Goal: Task Accomplishment & Management: Use online tool/utility

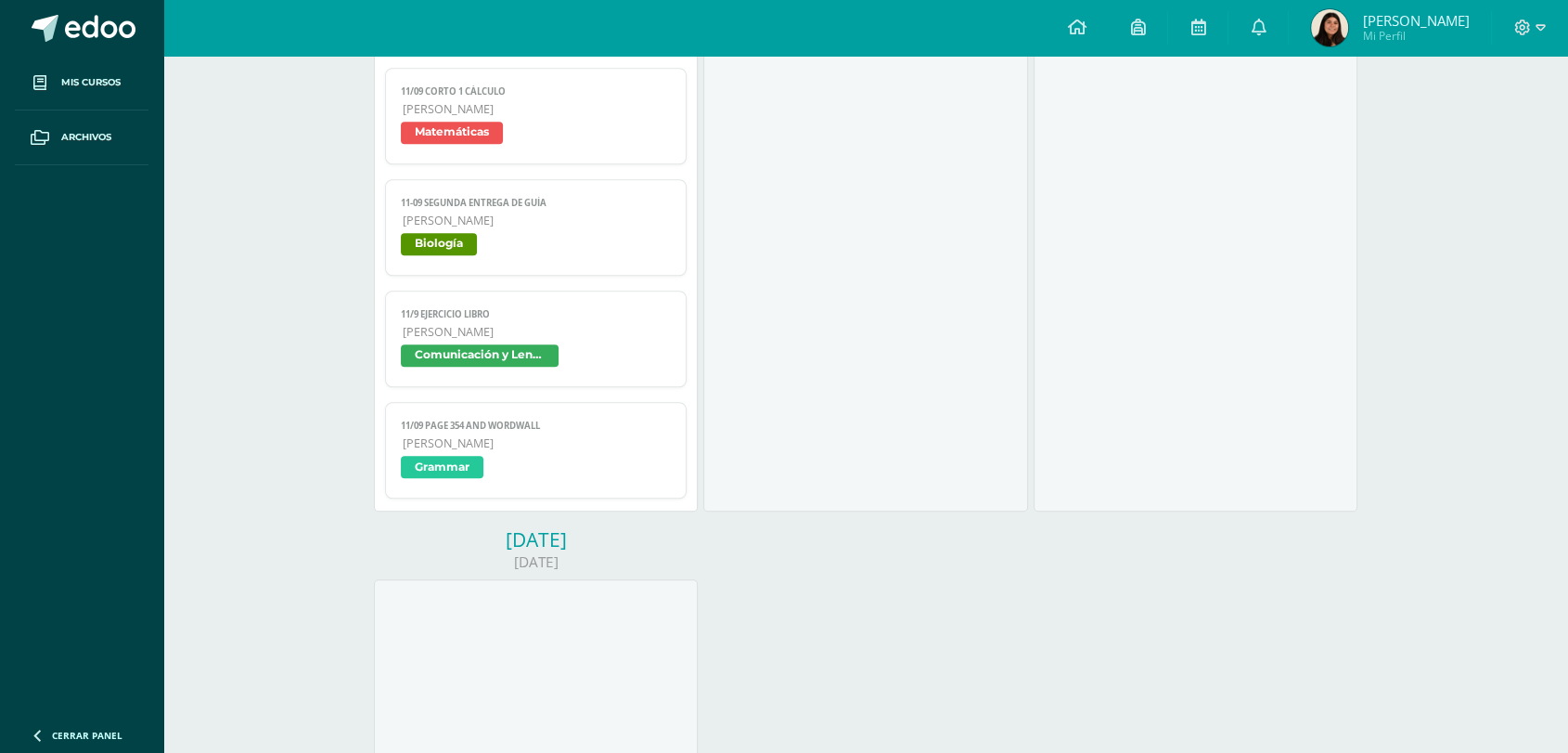
scroll to position [1495, 0]
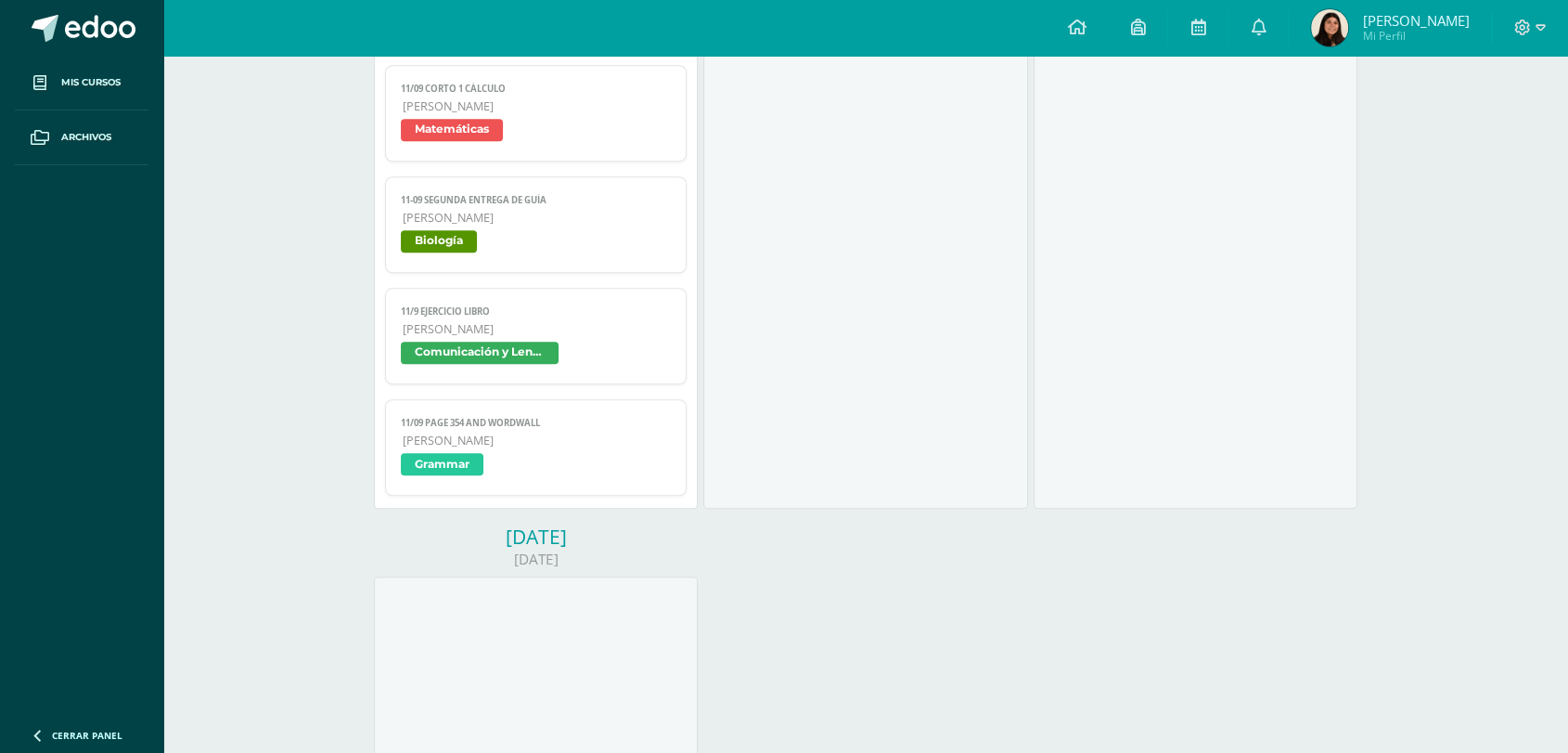
click at [534, 464] on span "Grammar" at bounding box center [536, 466] width 270 height 27
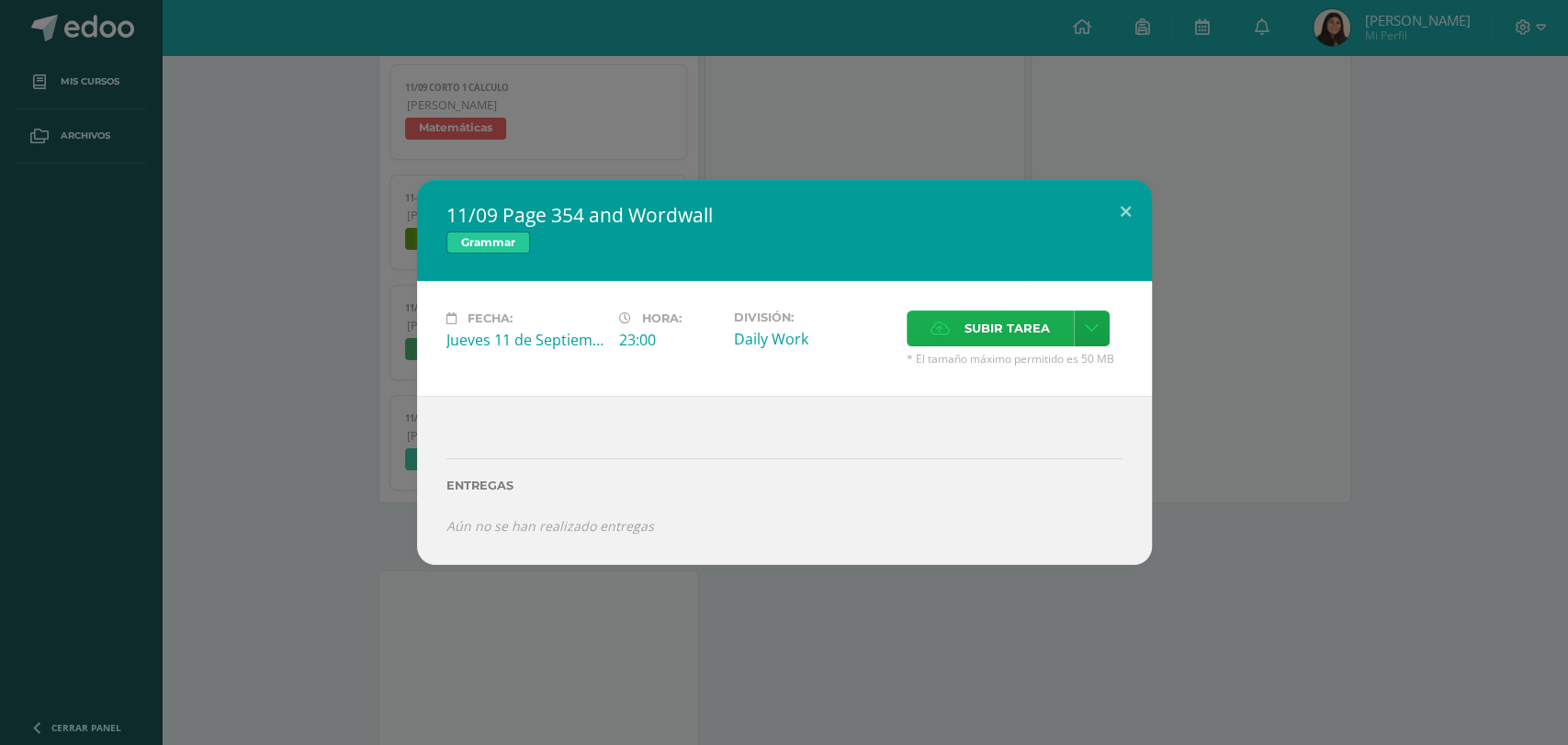
click at [972, 330] on span "Subir tarea" at bounding box center [1007, 328] width 86 height 34
click at [0, 0] on input "Subir tarea" at bounding box center [0, 0] width 0 height 0
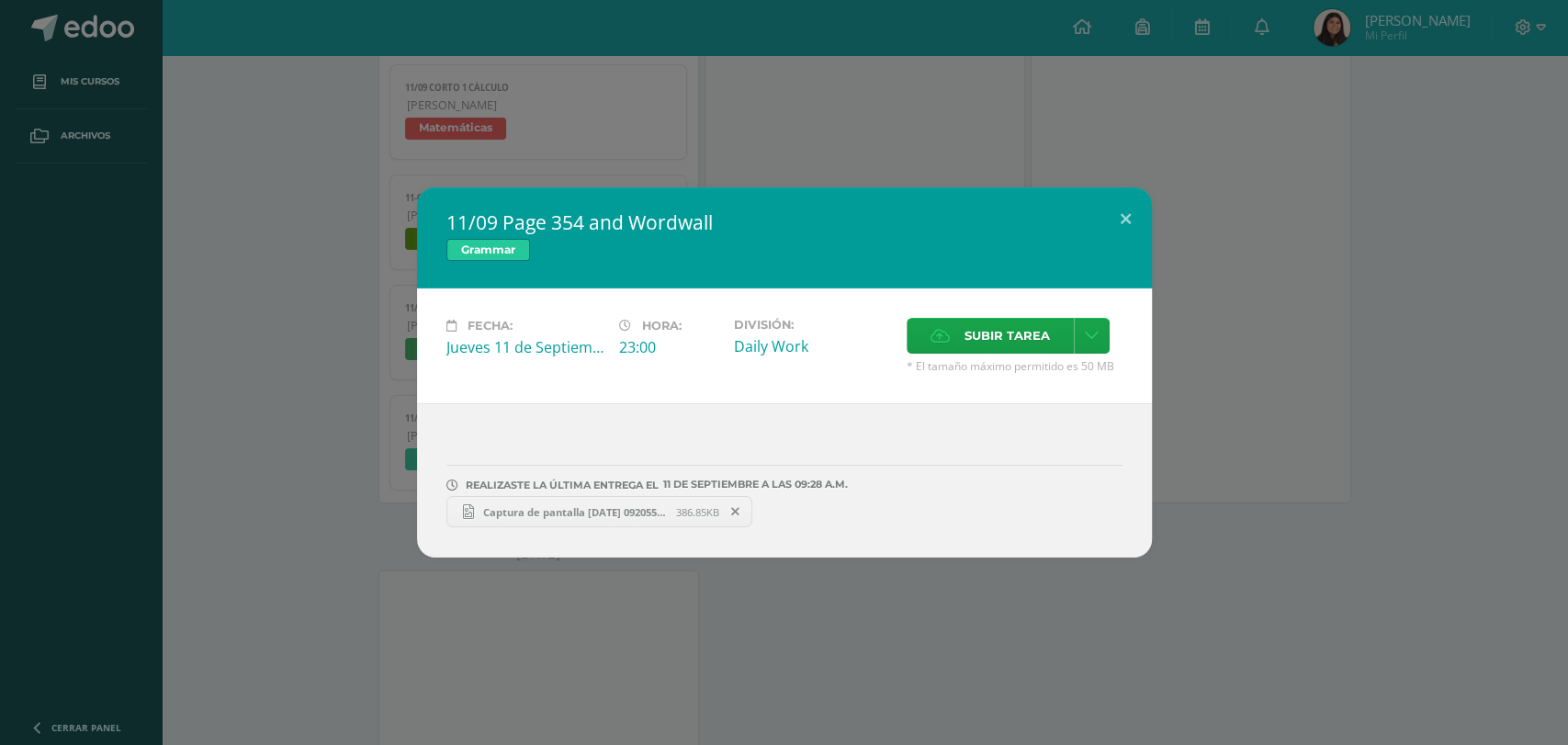
click at [1207, 297] on div "11/09 Page 354 and Wordwall Grammar Fecha: [DATE] Hora: 23:00 División: Daily W…" at bounding box center [784, 372] width 1553 height 370
